Goal: Find contact information: Find contact information

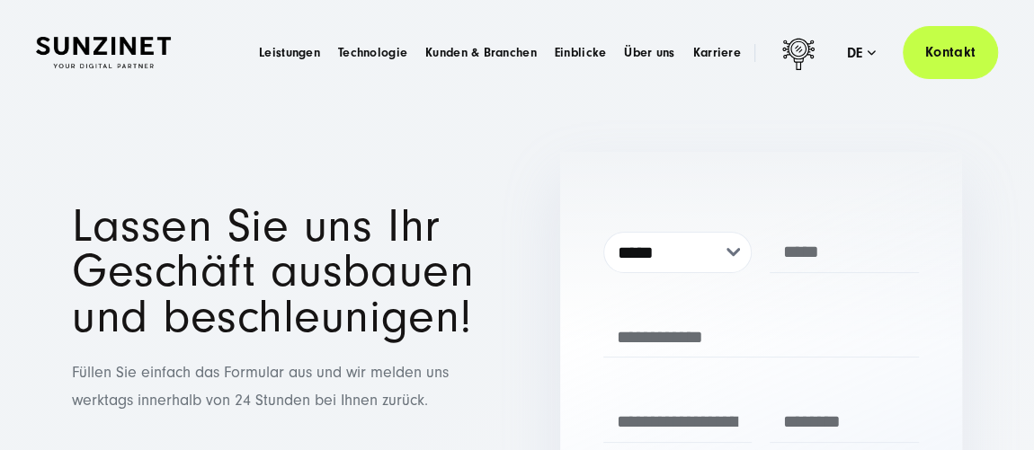
click at [831, 371] on font "Alle ablehnen" at bounding box center [844, 376] width 76 height 22
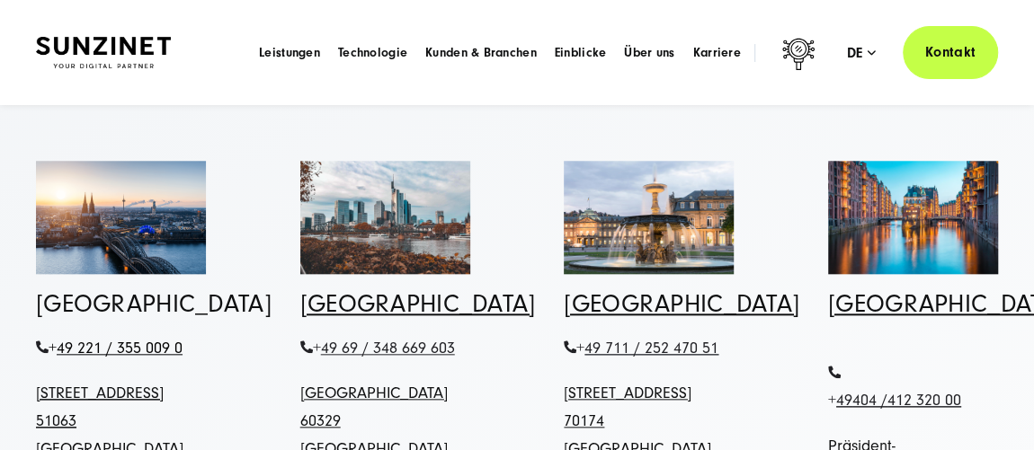
scroll to position [817, 0]
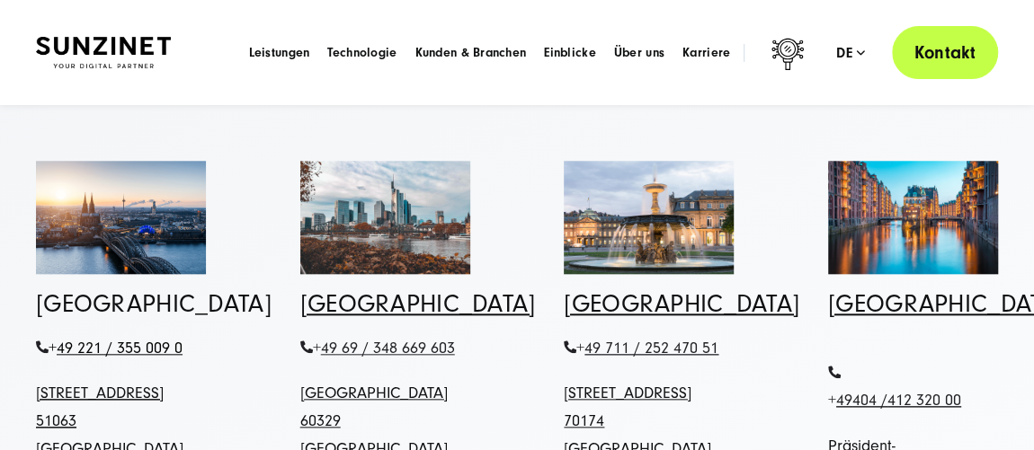
click at [950, 53] on font "Kontakt" at bounding box center [944, 52] width 61 height 21
